Goal: Information Seeking & Learning: Compare options

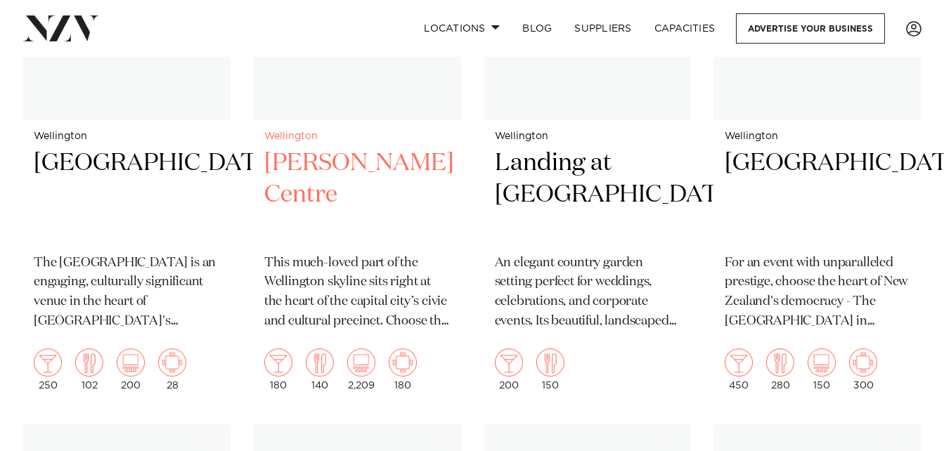
scroll to position [2530, 0]
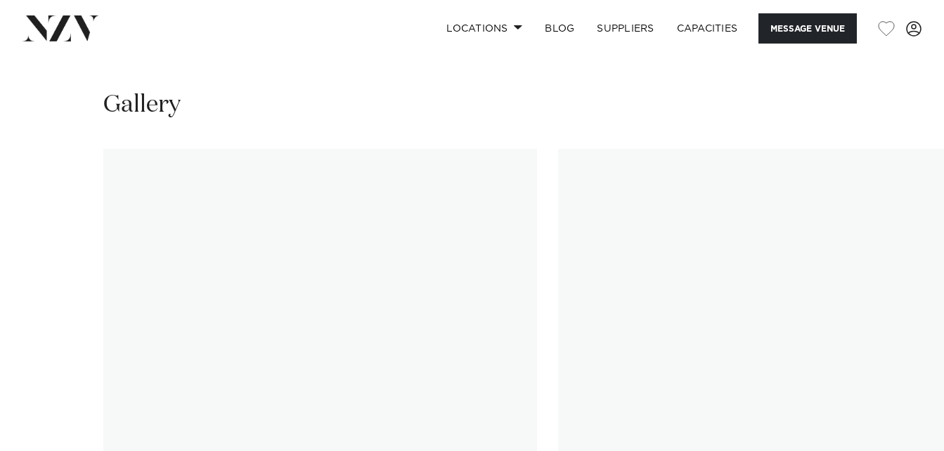
scroll to position [1687, 0]
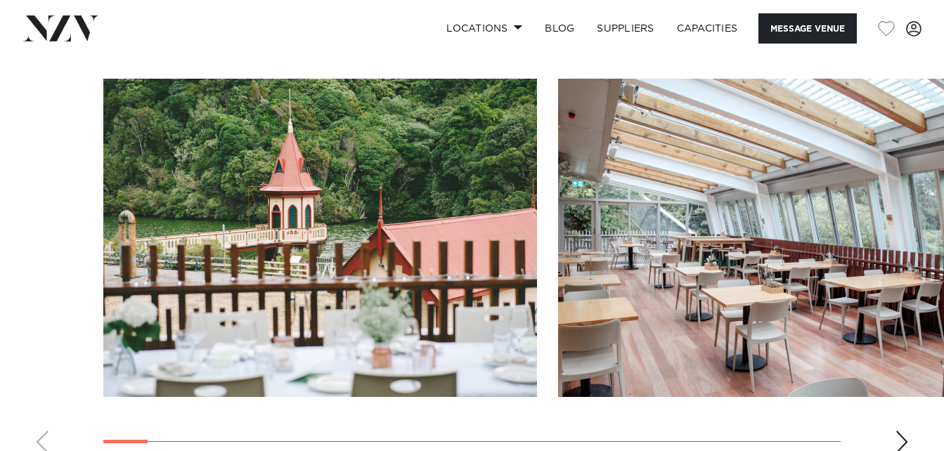
click at [901, 439] on div "Next slide" at bounding box center [902, 442] width 14 height 22
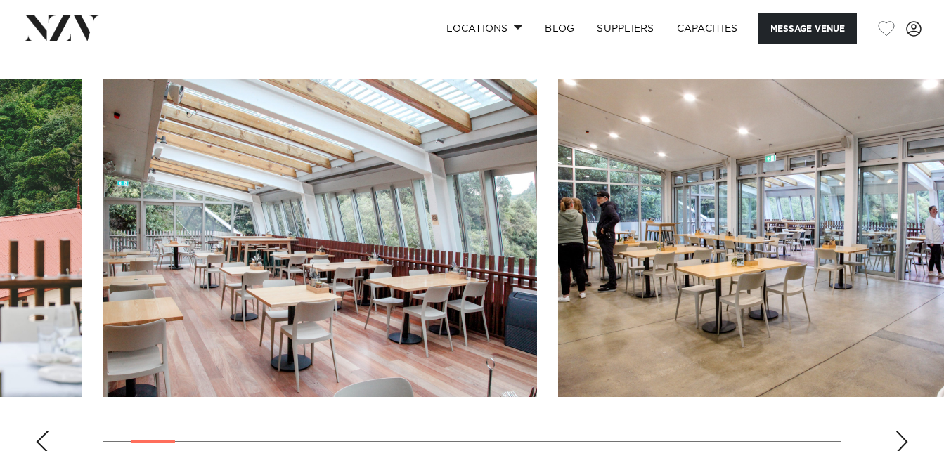
click at [901, 439] on div "Next slide" at bounding box center [902, 442] width 14 height 22
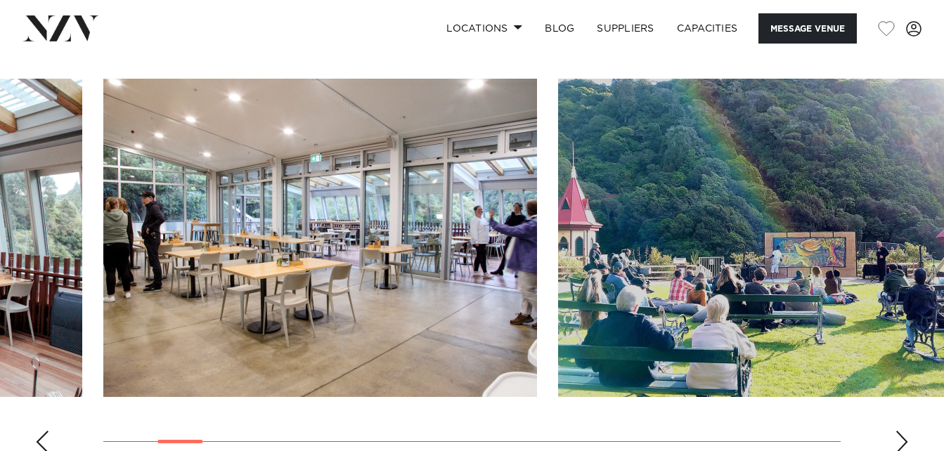
click at [901, 439] on div "Next slide" at bounding box center [902, 442] width 14 height 22
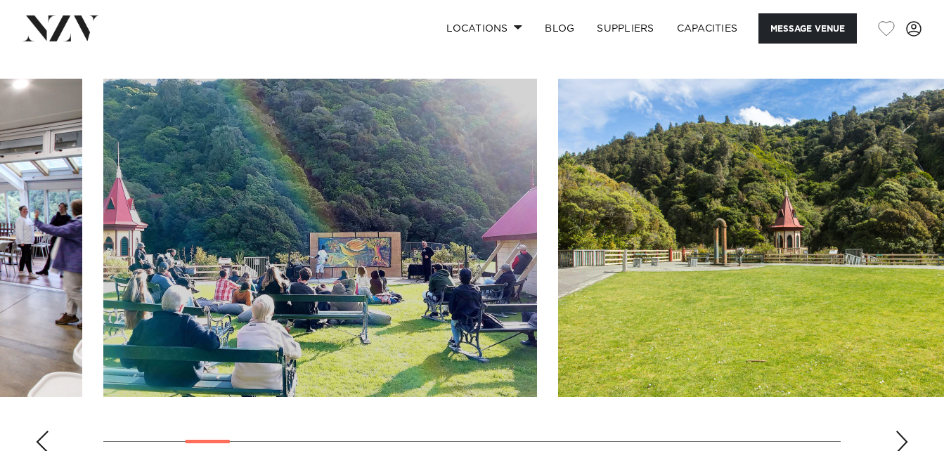
click at [901, 439] on div "Next slide" at bounding box center [902, 442] width 14 height 22
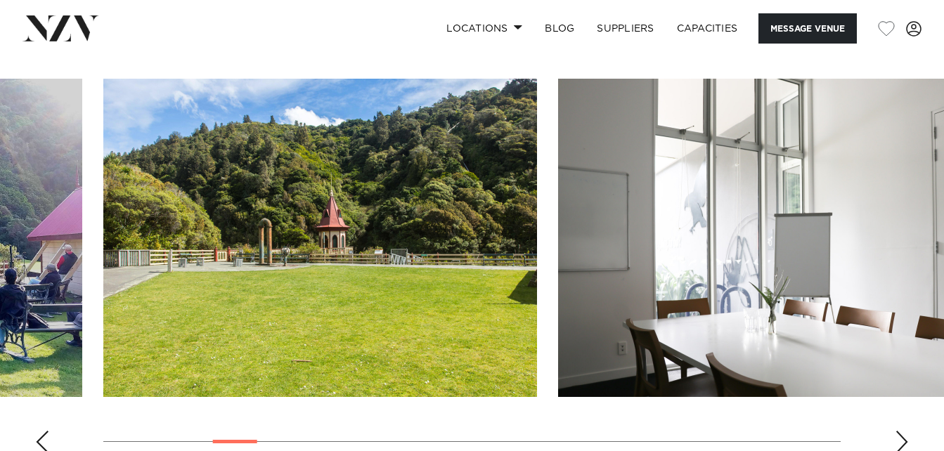
click at [901, 439] on div "Next slide" at bounding box center [902, 442] width 14 height 22
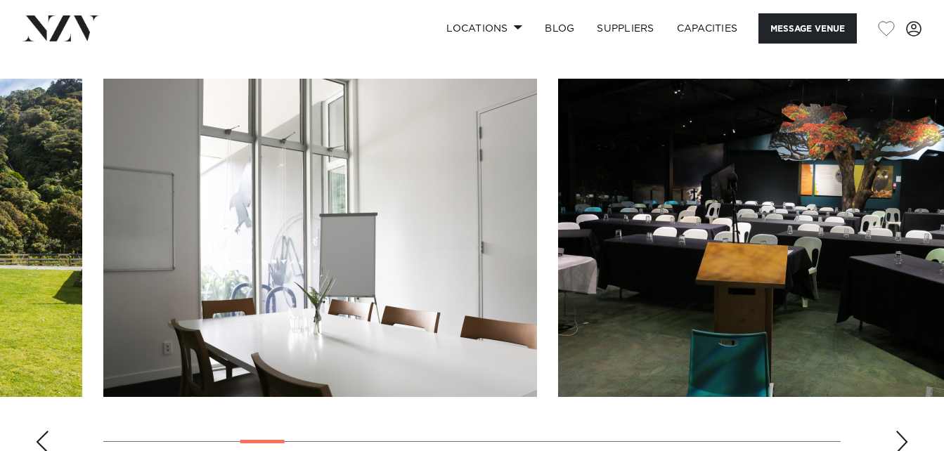
click at [901, 439] on div "Next slide" at bounding box center [902, 442] width 14 height 22
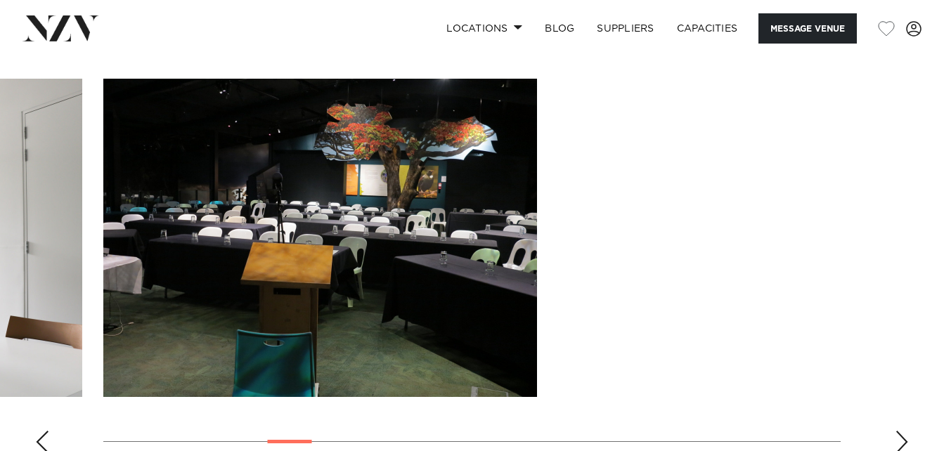
click at [901, 439] on div "Next slide" at bounding box center [902, 442] width 14 height 22
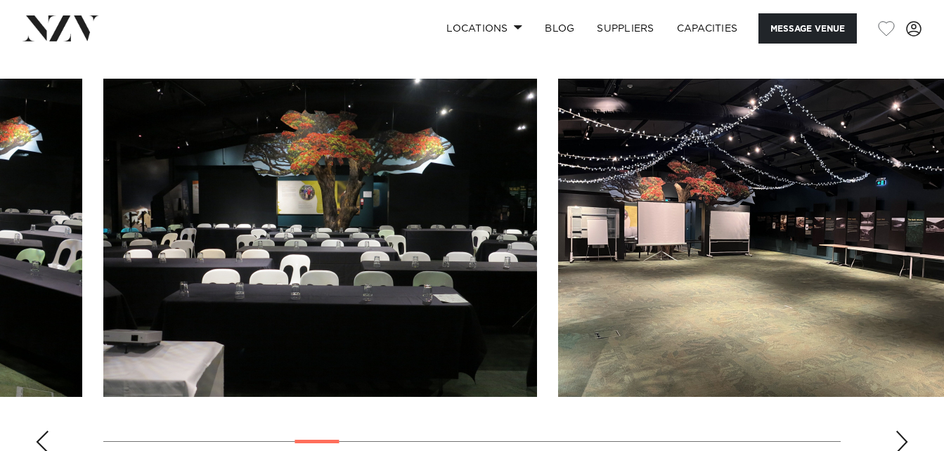
click at [901, 439] on div "Next slide" at bounding box center [902, 442] width 14 height 22
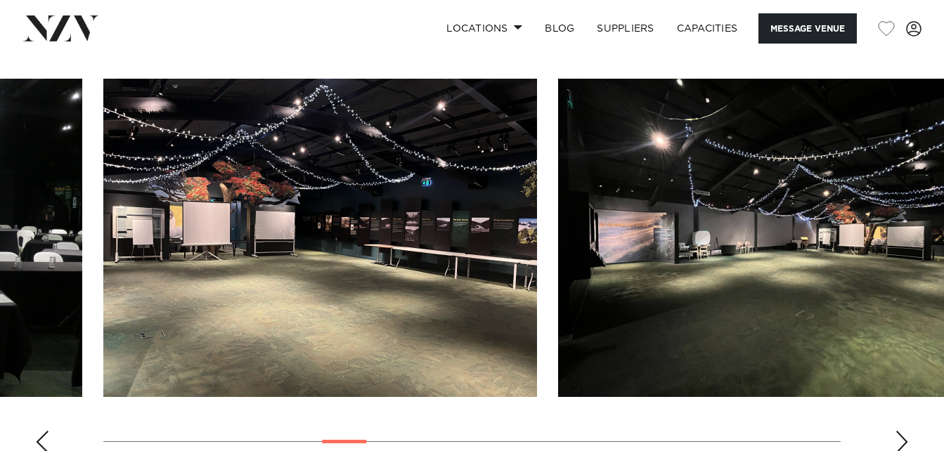
click at [901, 439] on div "Next slide" at bounding box center [902, 442] width 14 height 22
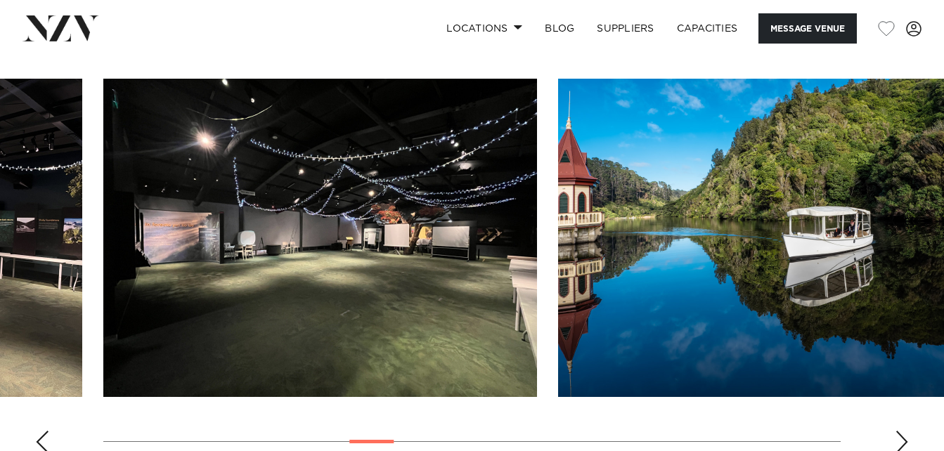
click at [901, 439] on div "Next slide" at bounding box center [902, 442] width 14 height 22
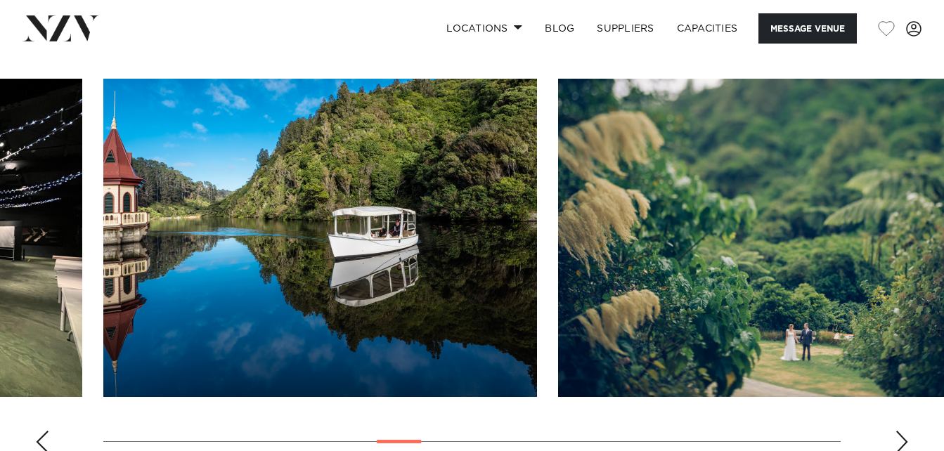
click at [901, 439] on div "Next slide" at bounding box center [902, 442] width 14 height 22
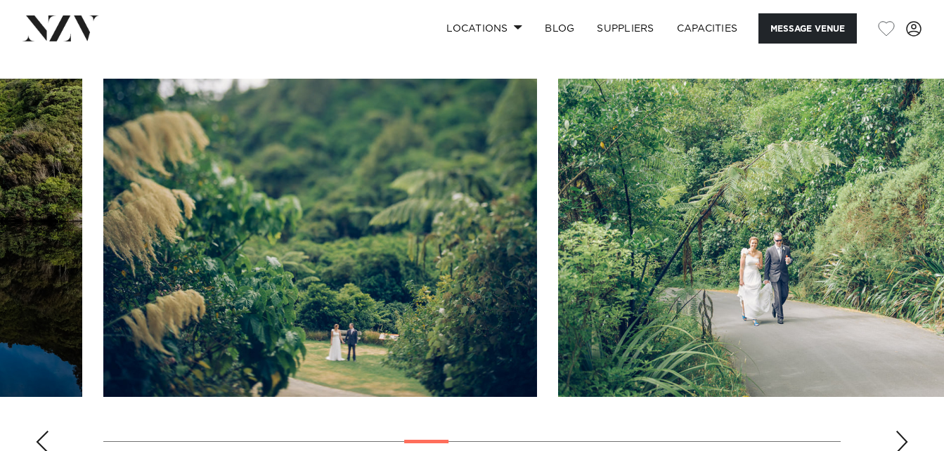
click at [901, 439] on div "Next slide" at bounding box center [902, 442] width 14 height 22
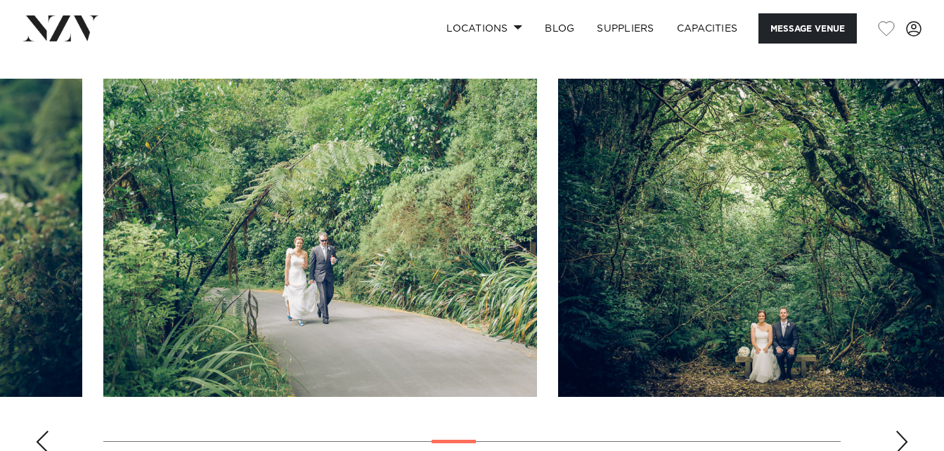
click at [901, 439] on div "Next slide" at bounding box center [902, 442] width 14 height 22
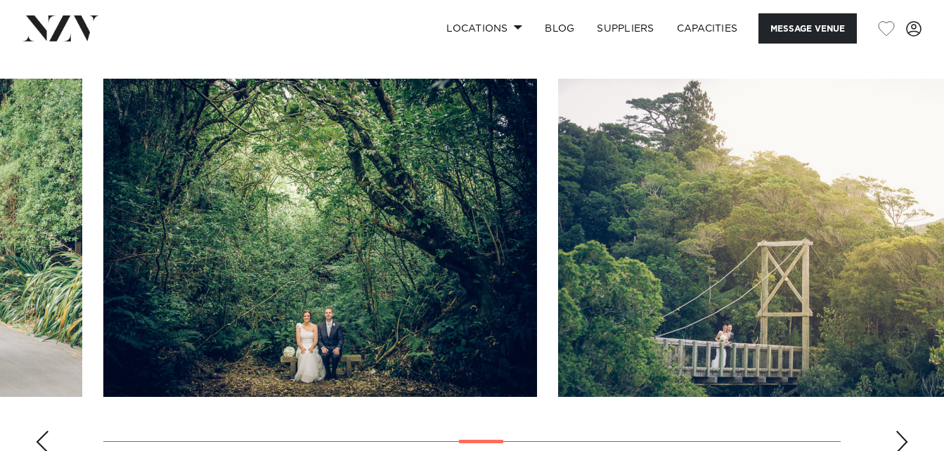
click at [901, 439] on div "Next slide" at bounding box center [902, 442] width 14 height 22
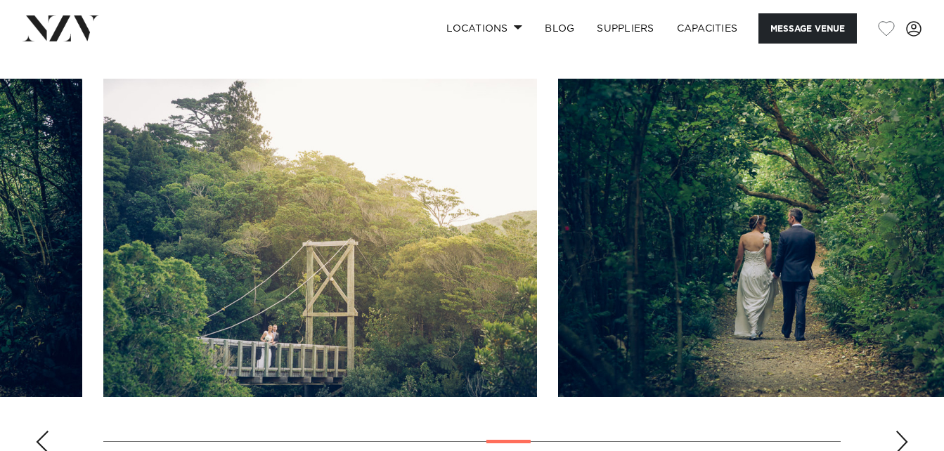
click at [901, 439] on div "Next slide" at bounding box center [902, 442] width 14 height 22
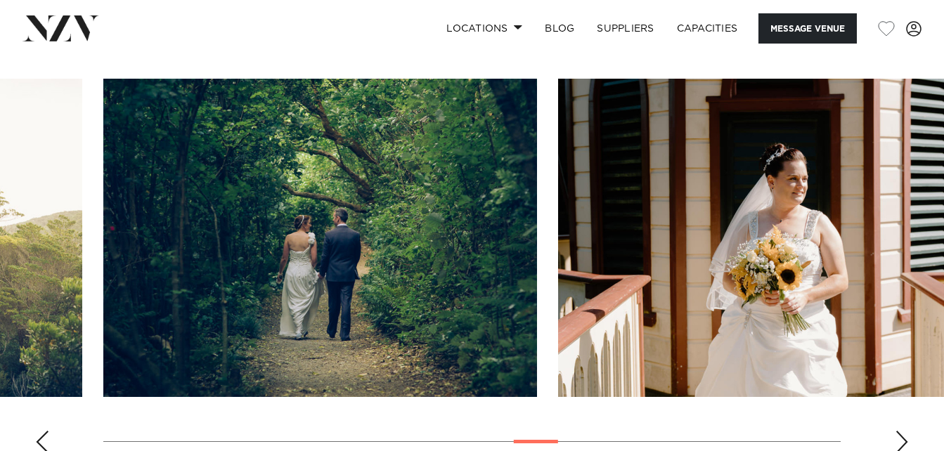
click at [901, 439] on div "Next slide" at bounding box center [902, 442] width 14 height 22
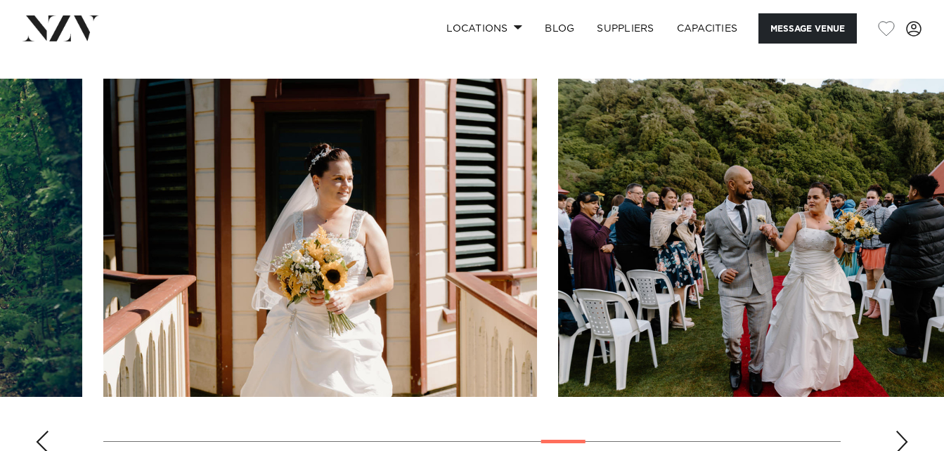
click at [901, 439] on div "Next slide" at bounding box center [902, 442] width 14 height 22
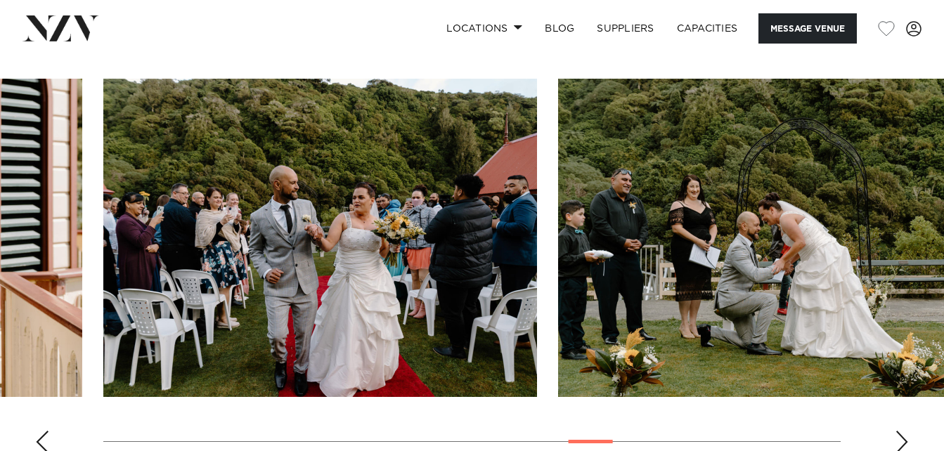
click at [901, 439] on div "Next slide" at bounding box center [902, 442] width 14 height 22
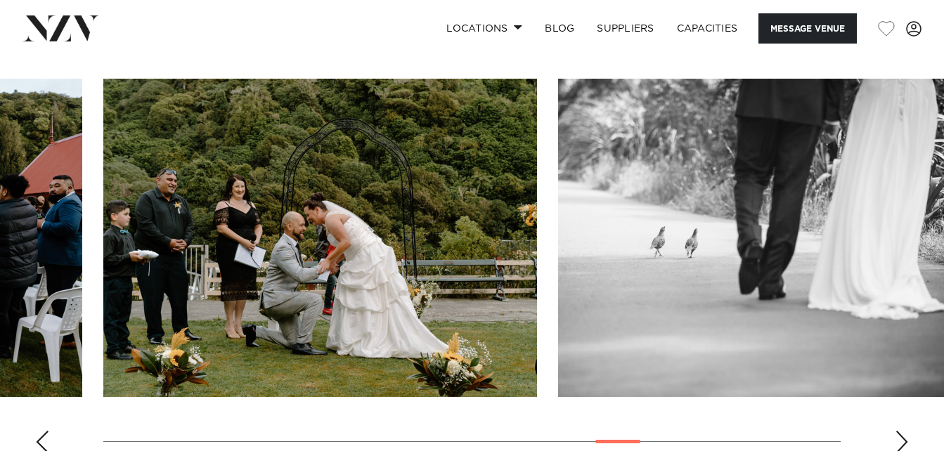
click at [901, 439] on div "Next slide" at bounding box center [902, 442] width 14 height 22
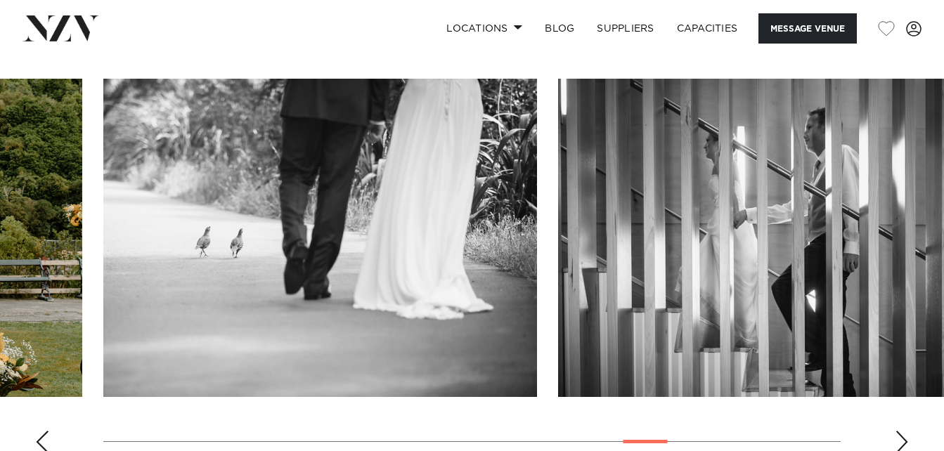
click at [901, 439] on div "Next slide" at bounding box center [902, 442] width 14 height 22
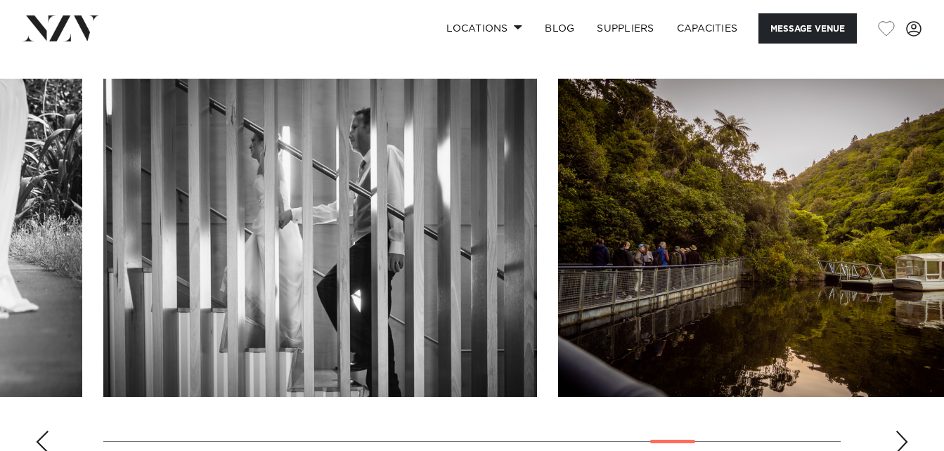
click at [901, 439] on div "Next slide" at bounding box center [902, 442] width 14 height 22
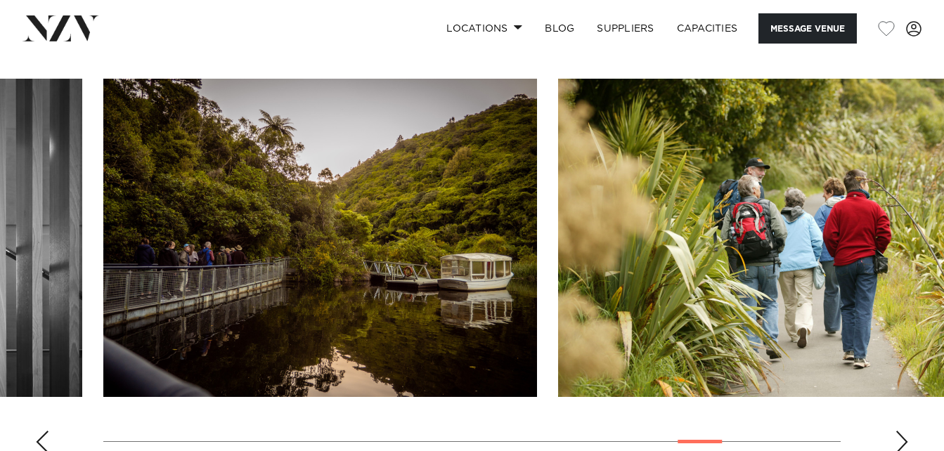
click at [901, 439] on div "Next slide" at bounding box center [902, 442] width 14 height 22
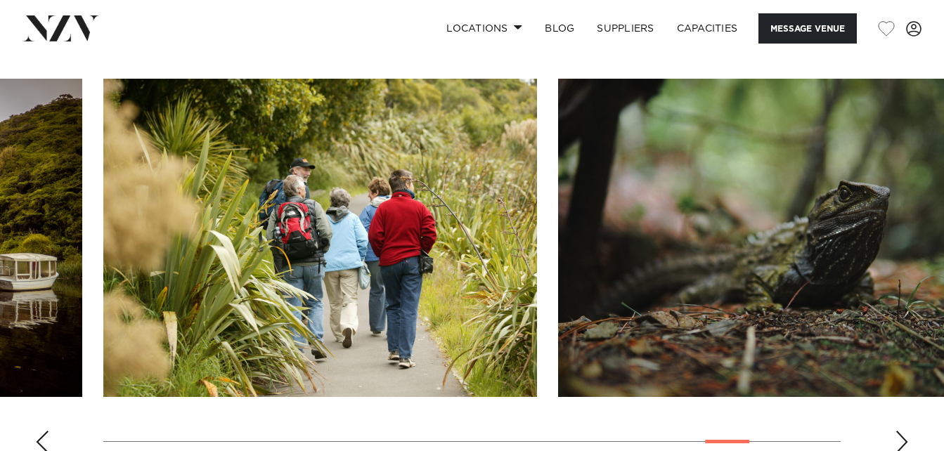
click at [901, 439] on div "Next slide" at bounding box center [902, 442] width 14 height 22
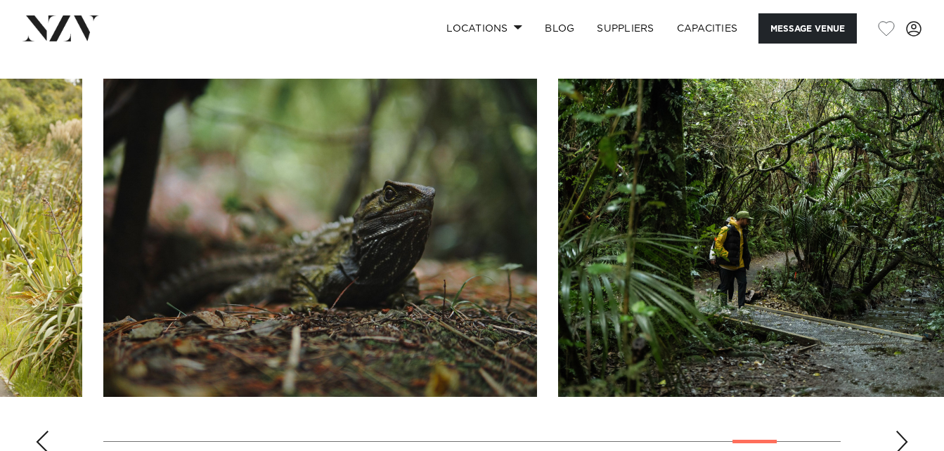
click at [901, 439] on div "Next slide" at bounding box center [902, 442] width 14 height 22
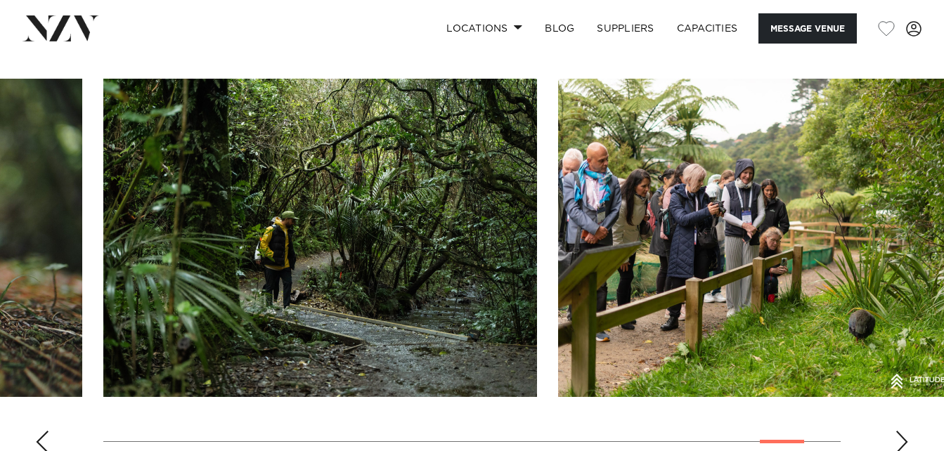
click at [901, 439] on div "Next slide" at bounding box center [902, 442] width 14 height 22
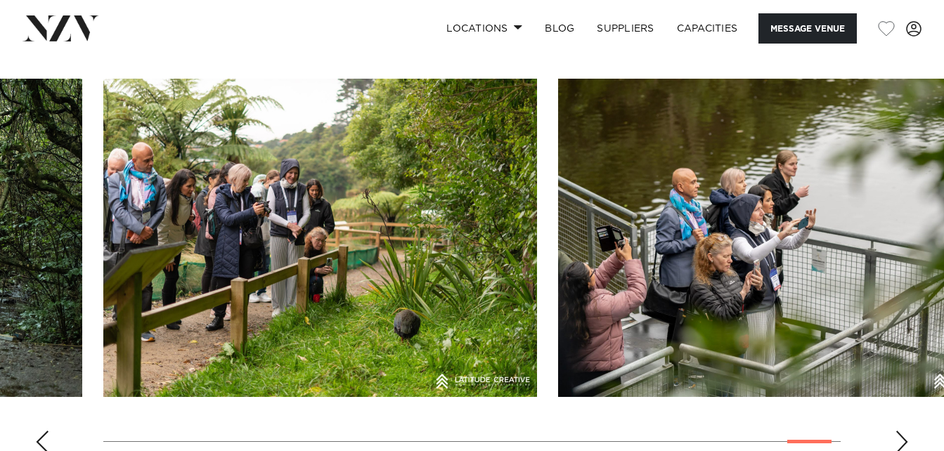
click at [901, 439] on div "Next slide" at bounding box center [902, 442] width 14 height 22
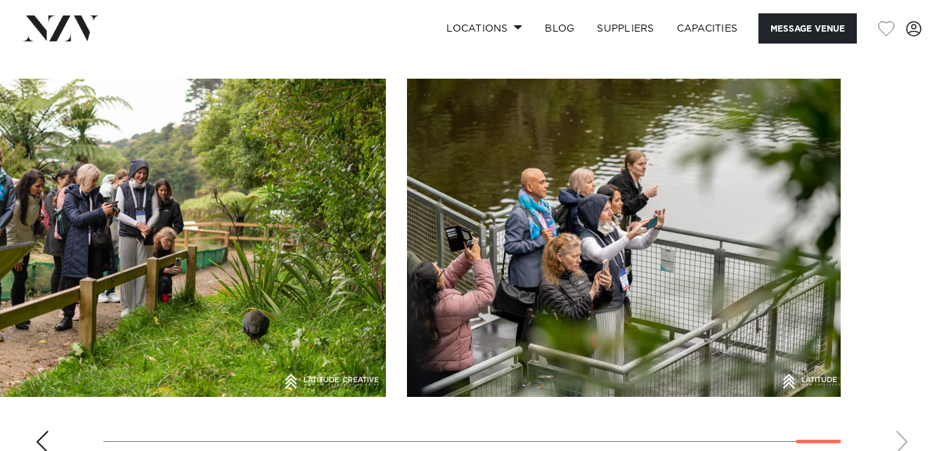
click at [901, 439] on swiper-container at bounding box center [472, 272] width 944 height 386
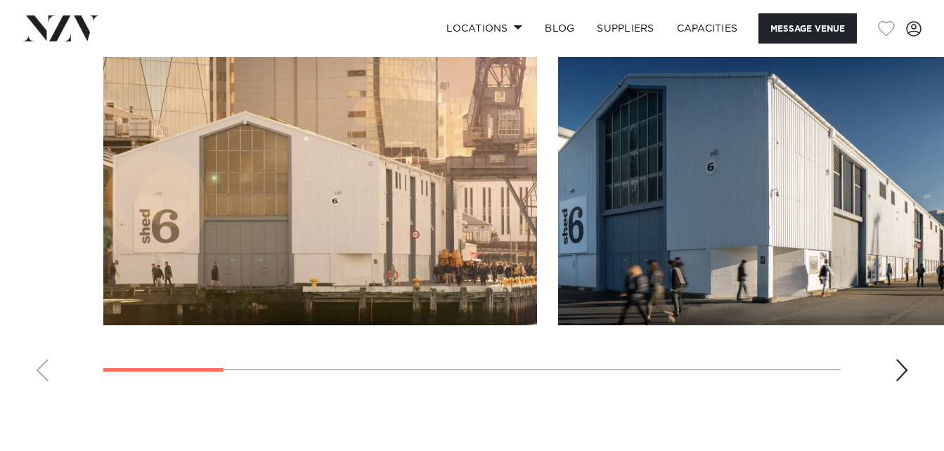
scroll to position [1616, 0]
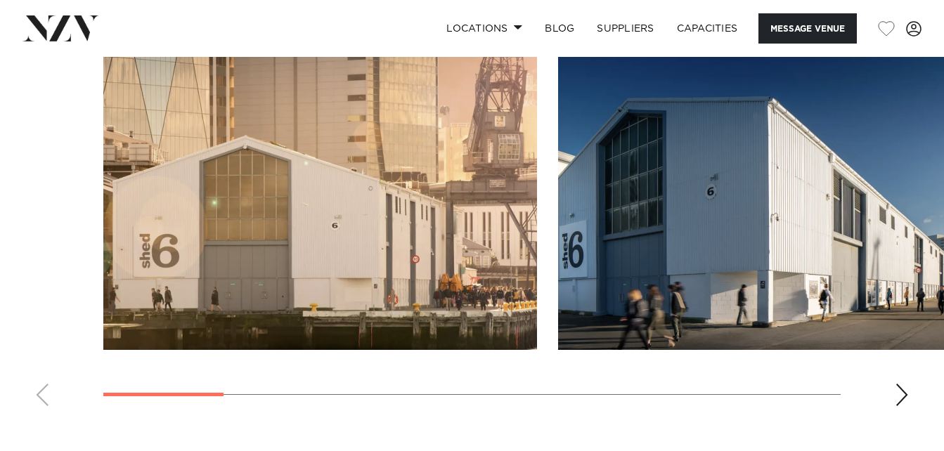
click at [908, 399] on div "Next slide" at bounding box center [902, 395] width 14 height 22
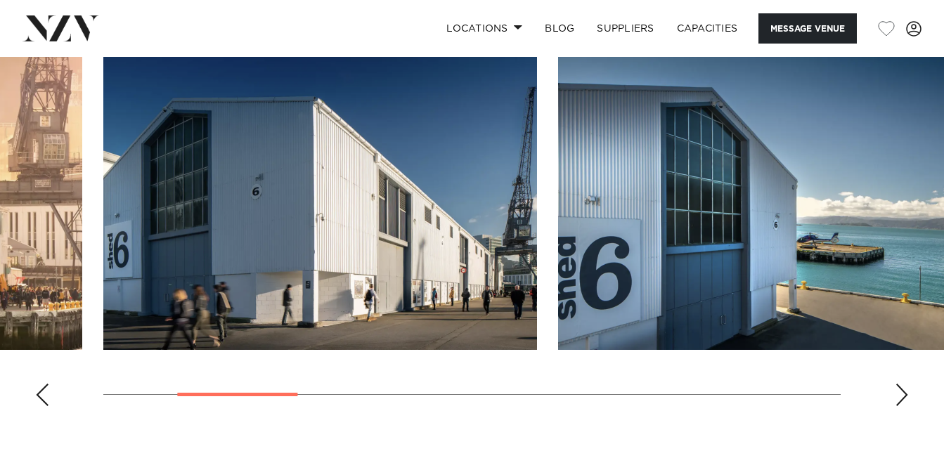
click at [908, 399] on div "Next slide" at bounding box center [902, 395] width 14 height 22
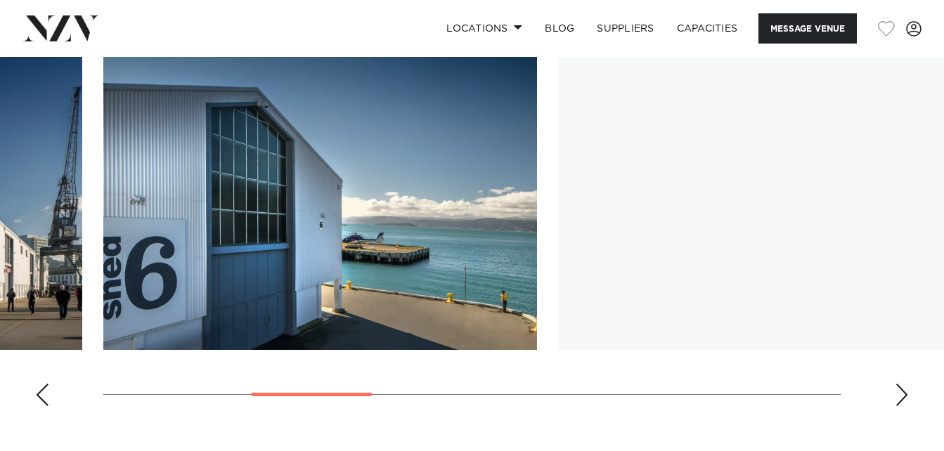
click at [900, 398] on div "Next slide" at bounding box center [902, 395] width 14 height 22
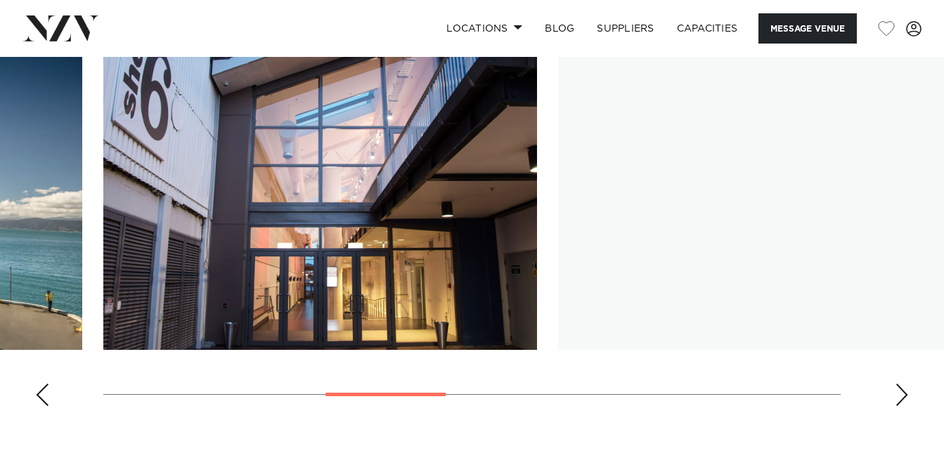
click at [900, 396] on div "Next slide" at bounding box center [902, 395] width 14 height 22
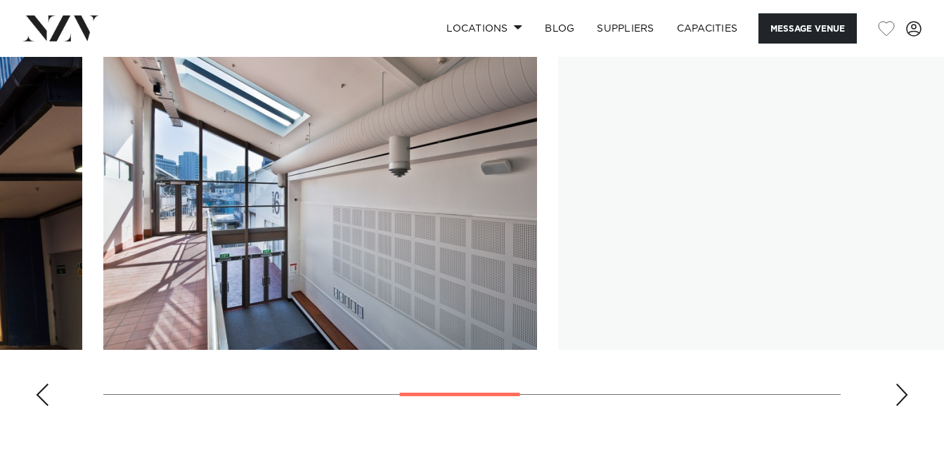
click at [900, 396] on div "Next slide" at bounding box center [902, 395] width 14 height 22
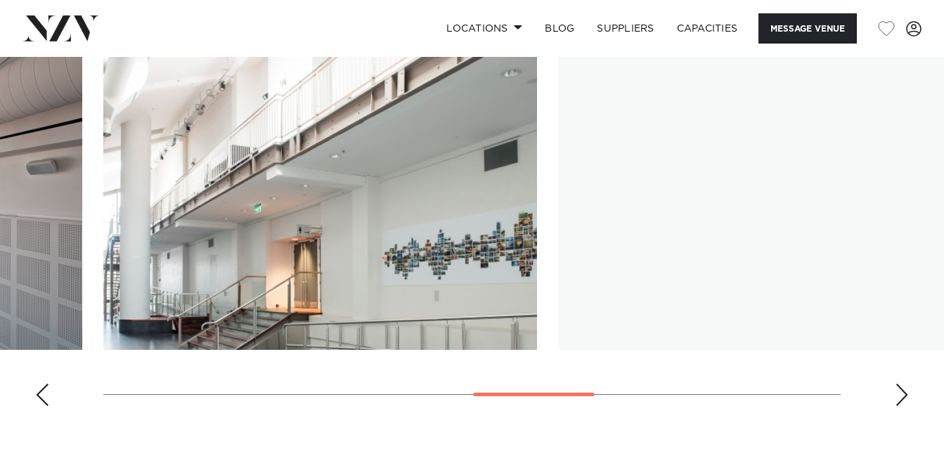
click at [900, 396] on div "Next slide" at bounding box center [902, 395] width 14 height 22
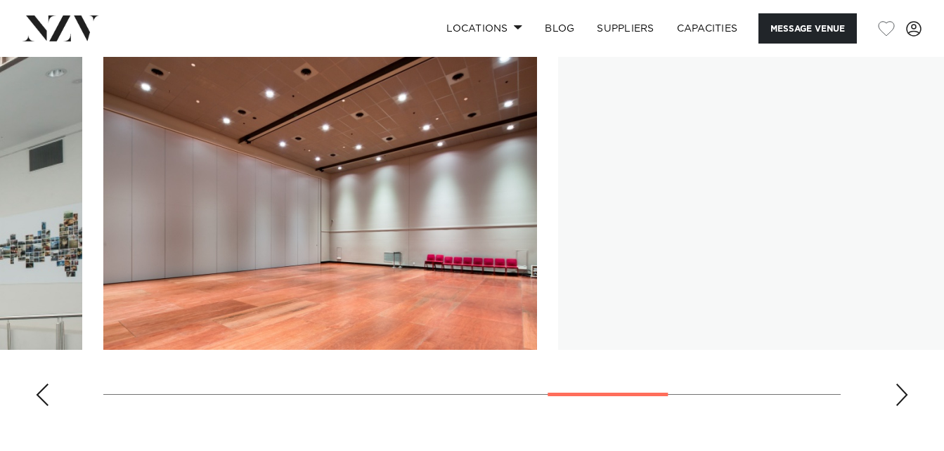
click at [900, 396] on div "Next slide" at bounding box center [902, 395] width 14 height 22
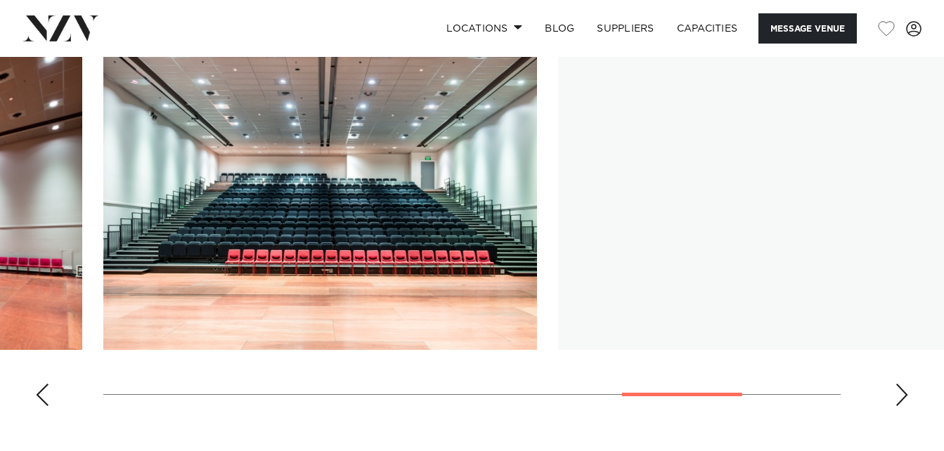
click at [900, 396] on div "Next slide" at bounding box center [902, 395] width 14 height 22
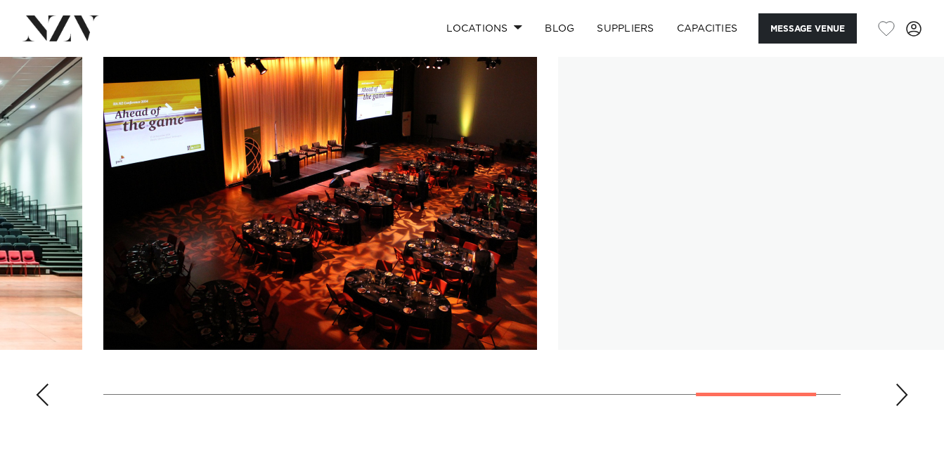
click at [900, 396] on div "Next slide" at bounding box center [902, 395] width 14 height 22
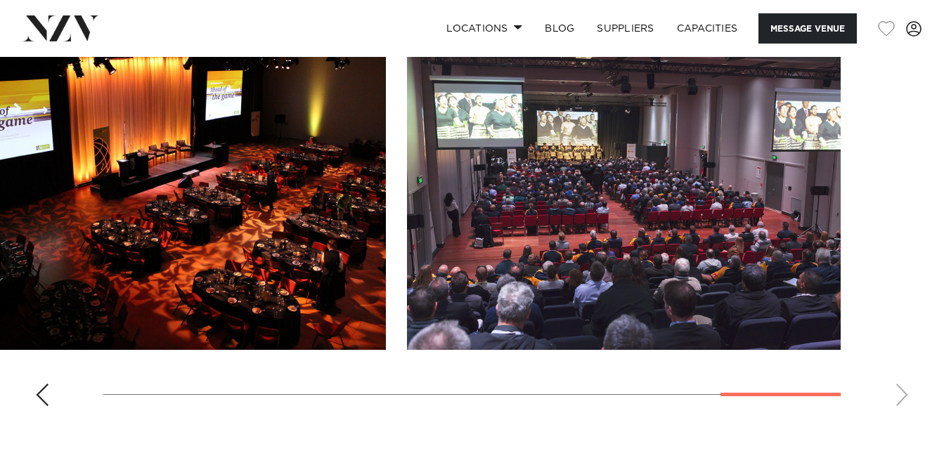
click at [900, 396] on swiper-container at bounding box center [472, 225] width 944 height 386
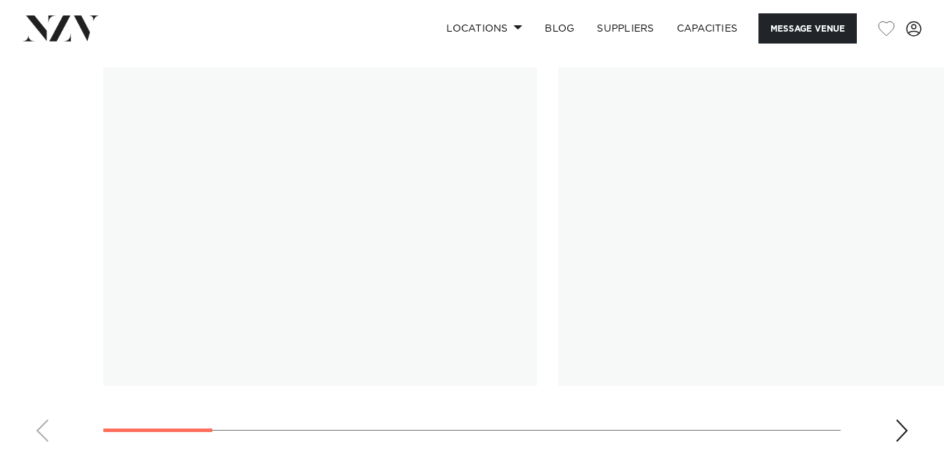
scroll to position [1687, 0]
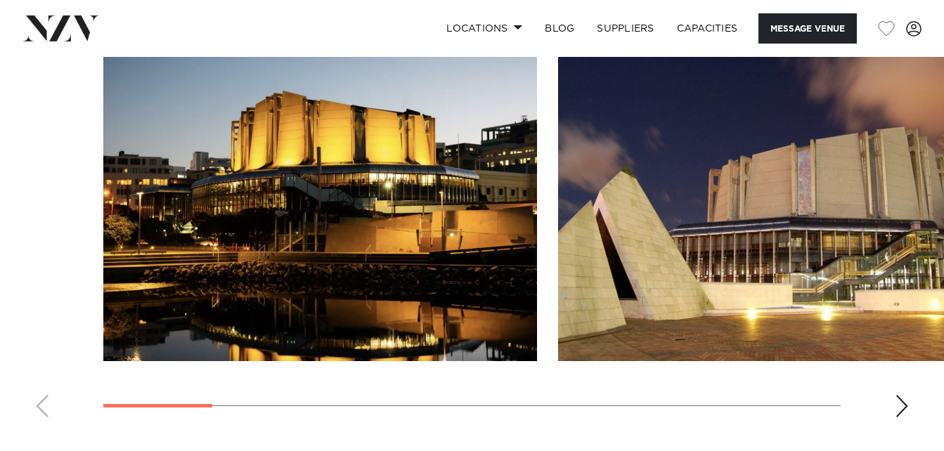
click at [903, 395] on div "Next slide" at bounding box center [902, 406] width 14 height 22
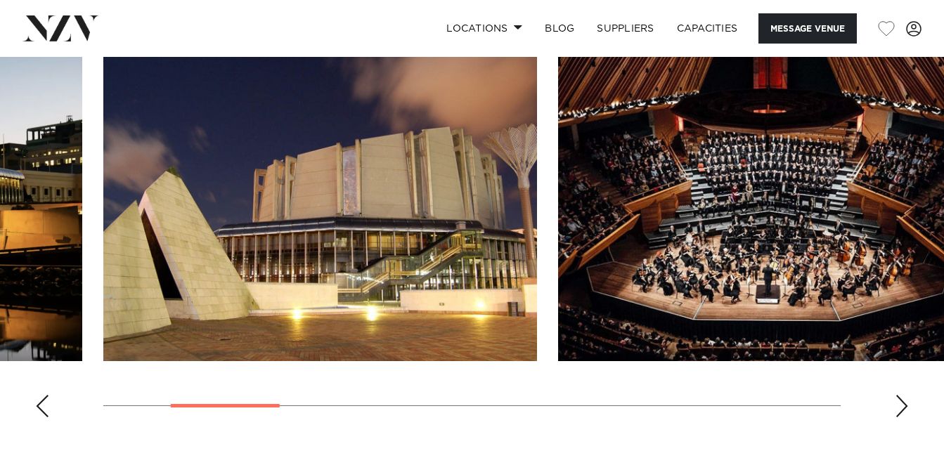
click at [903, 395] on div "Next slide" at bounding box center [902, 406] width 14 height 22
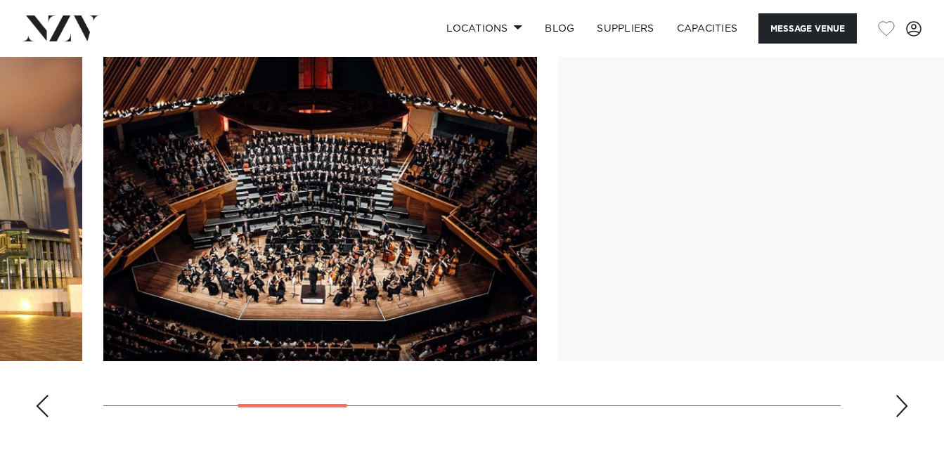
click at [903, 395] on div "Next slide" at bounding box center [902, 406] width 14 height 22
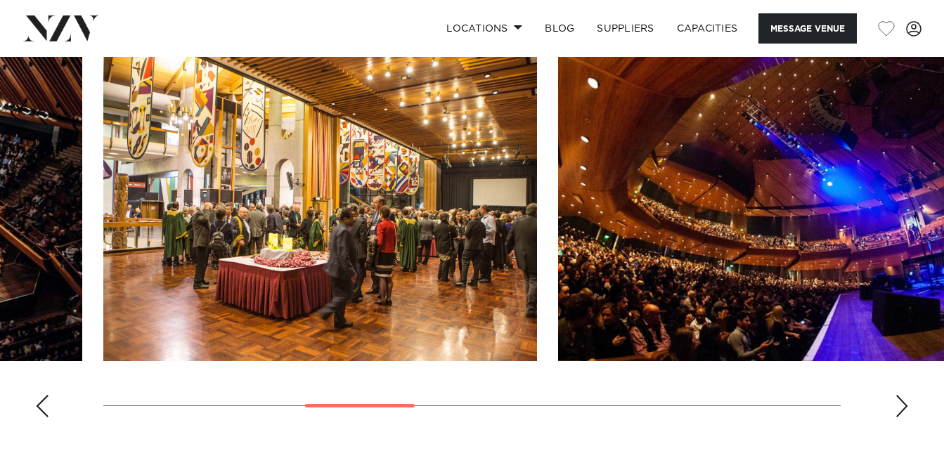
click at [878, 354] on swiper-container at bounding box center [472, 236] width 944 height 386
click at [909, 391] on swiper-container at bounding box center [472, 236] width 944 height 386
click at [907, 395] on div "Next slide" at bounding box center [902, 406] width 14 height 22
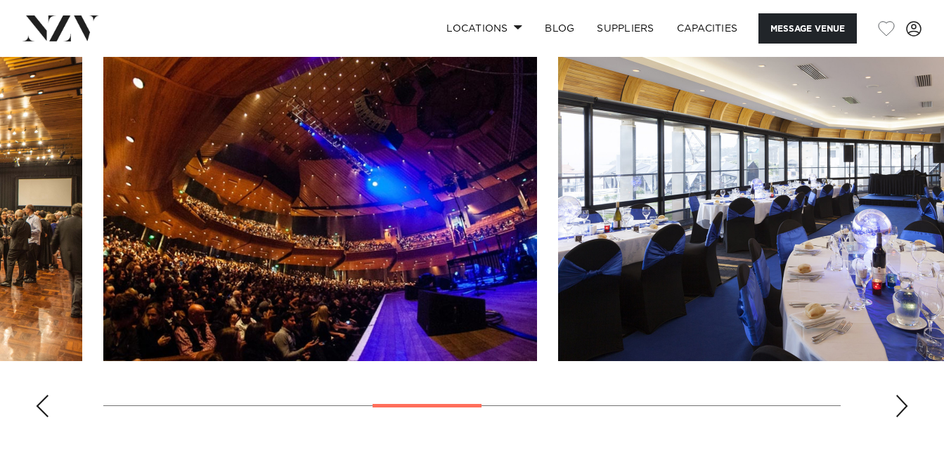
click at [893, 389] on swiper-container at bounding box center [472, 236] width 944 height 386
click at [898, 395] on div "Next slide" at bounding box center [902, 406] width 14 height 22
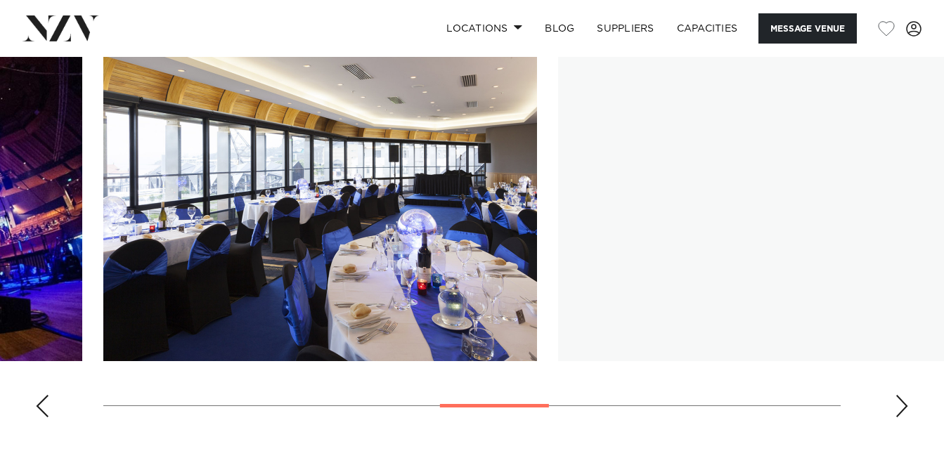
click at [900, 395] on div "Next slide" at bounding box center [902, 406] width 14 height 22
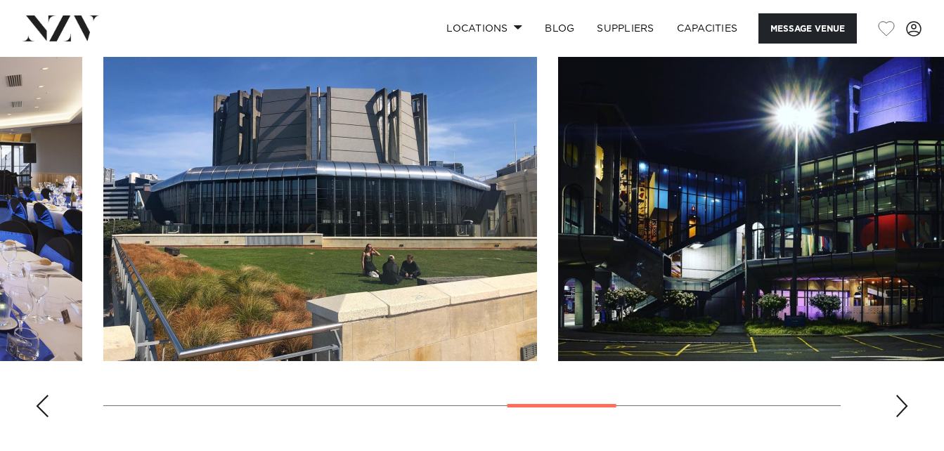
click at [900, 395] on div "Next slide" at bounding box center [902, 406] width 14 height 22
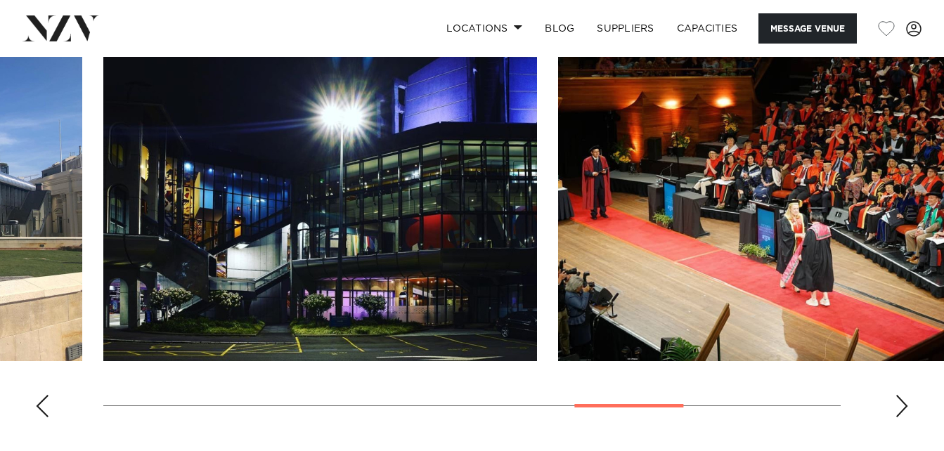
click at [900, 395] on div "Next slide" at bounding box center [902, 406] width 14 height 22
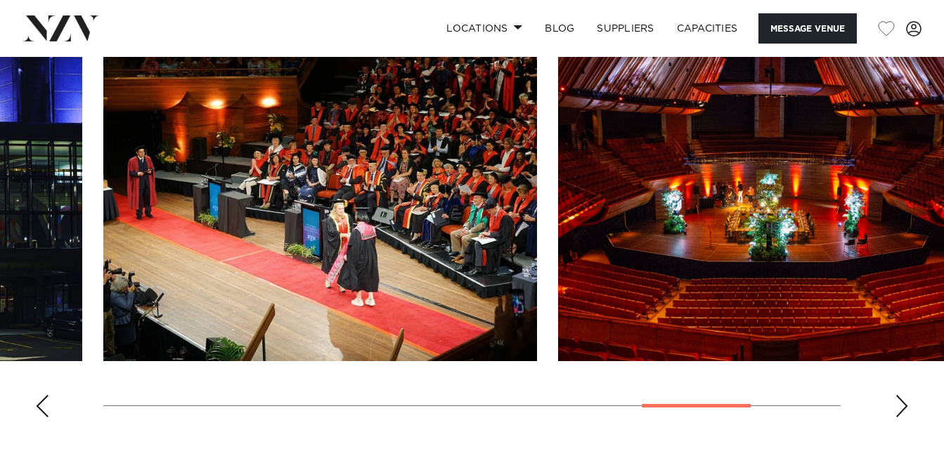
click at [900, 395] on div "Next slide" at bounding box center [902, 406] width 14 height 22
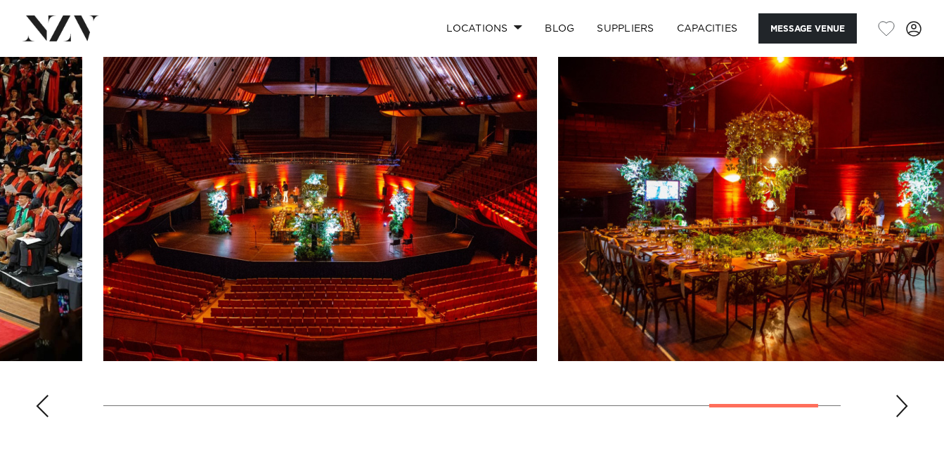
click at [900, 395] on div "Next slide" at bounding box center [902, 406] width 14 height 22
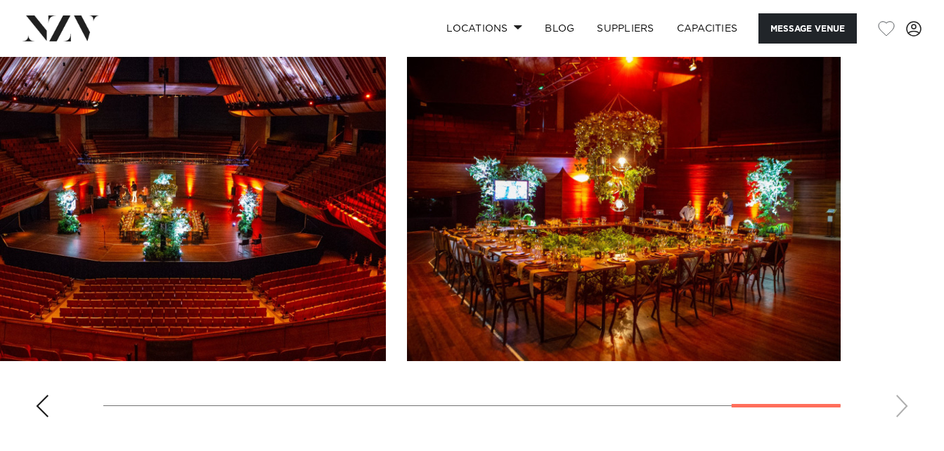
click at [900, 391] on swiper-container at bounding box center [472, 236] width 944 height 386
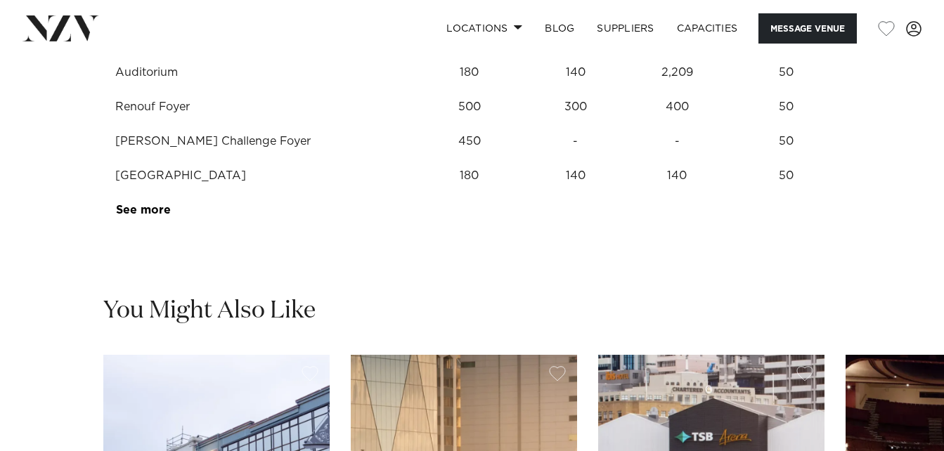
scroll to position [2178, 0]
